Goal: Information Seeking & Learning: Find specific fact

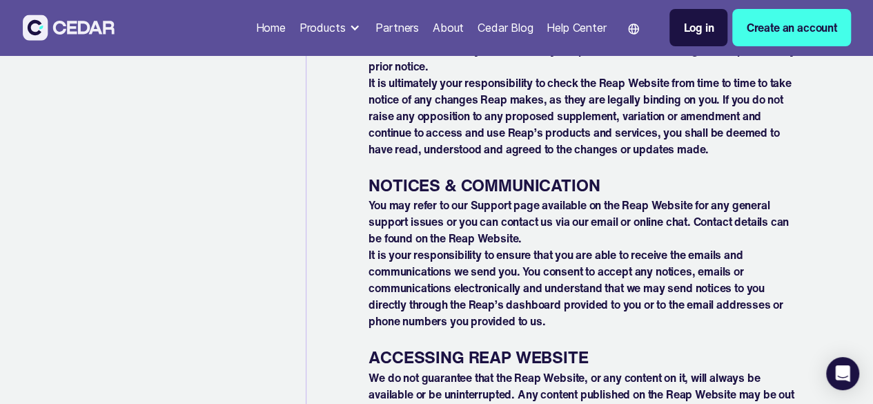
scroll to position [7944, 0]
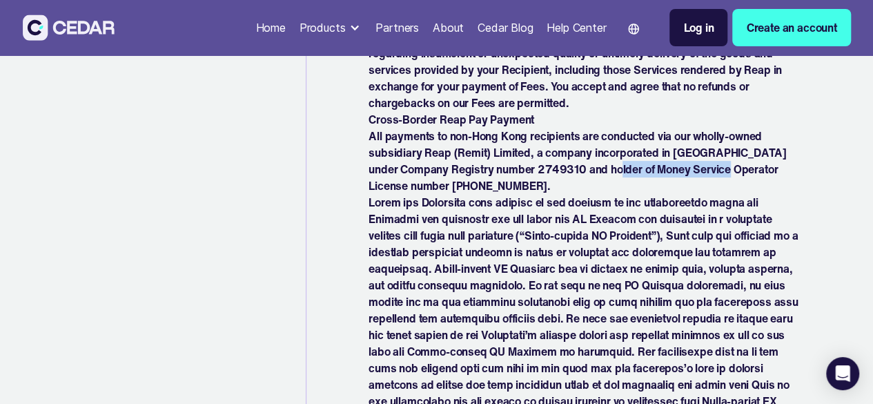
drag, startPoint x: 742, startPoint y: 217, endPoint x: 711, endPoint y: 226, distance: 32.3
click at [633, 194] on p "All payments to non-Hong Kong recipients are conducted via our wholly-owned sub…" at bounding box center [583, 161] width 431 height 66
click at [724, 194] on p "All payments to non-Hong Kong recipients are conducted via our wholly-owned sub…" at bounding box center [583, 161] width 431 height 66
click at [740, 194] on p "All payments to non-Hong Kong recipients are conducted via our wholly-owned sub…" at bounding box center [583, 161] width 431 height 66
drag, startPoint x: 731, startPoint y: 218, endPoint x: 628, endPoint y: 214, distance: 103.6
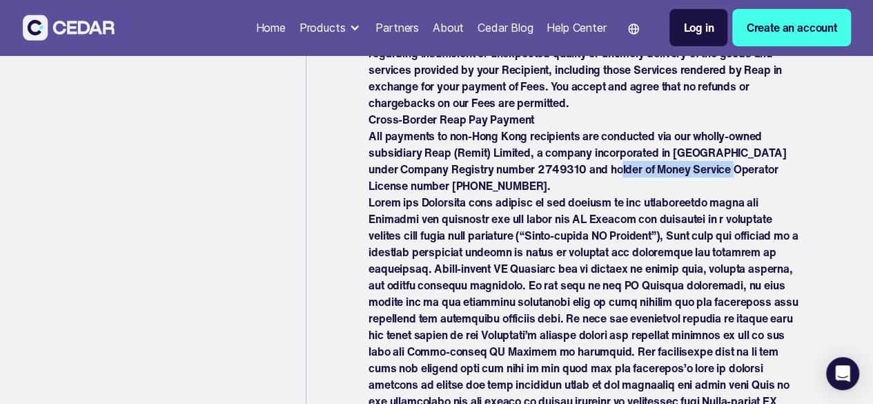
click at [628, 194] on p "All payments to non-Hong Kong recipients are conducted via our wholly-owned sub…" at bounding box center [583, 161] width 431 height 66
copy p "Money Service Operator"
